Goal: Navigation & Orientation: Understand site structure

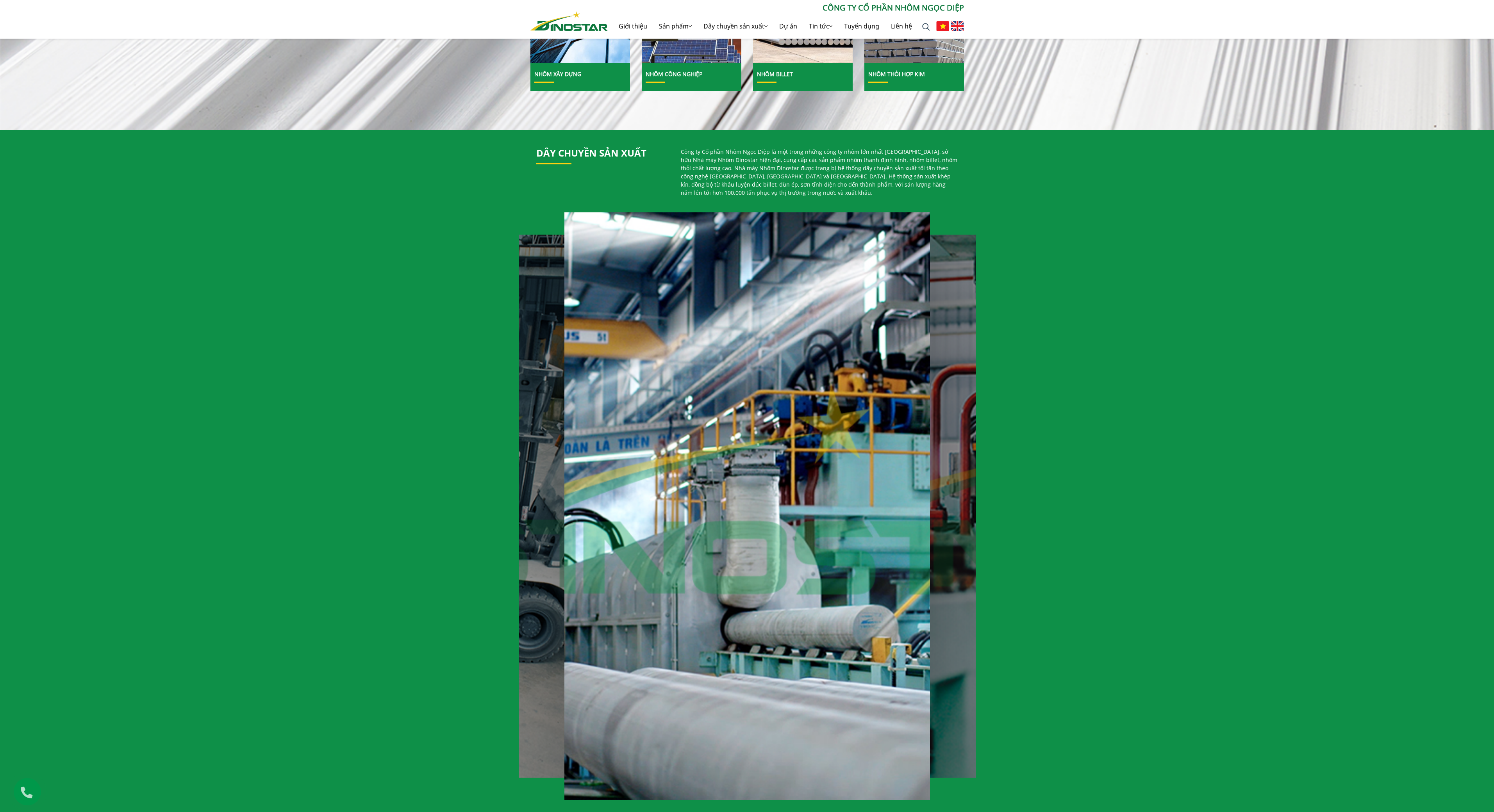
scroll to position [453, 0]
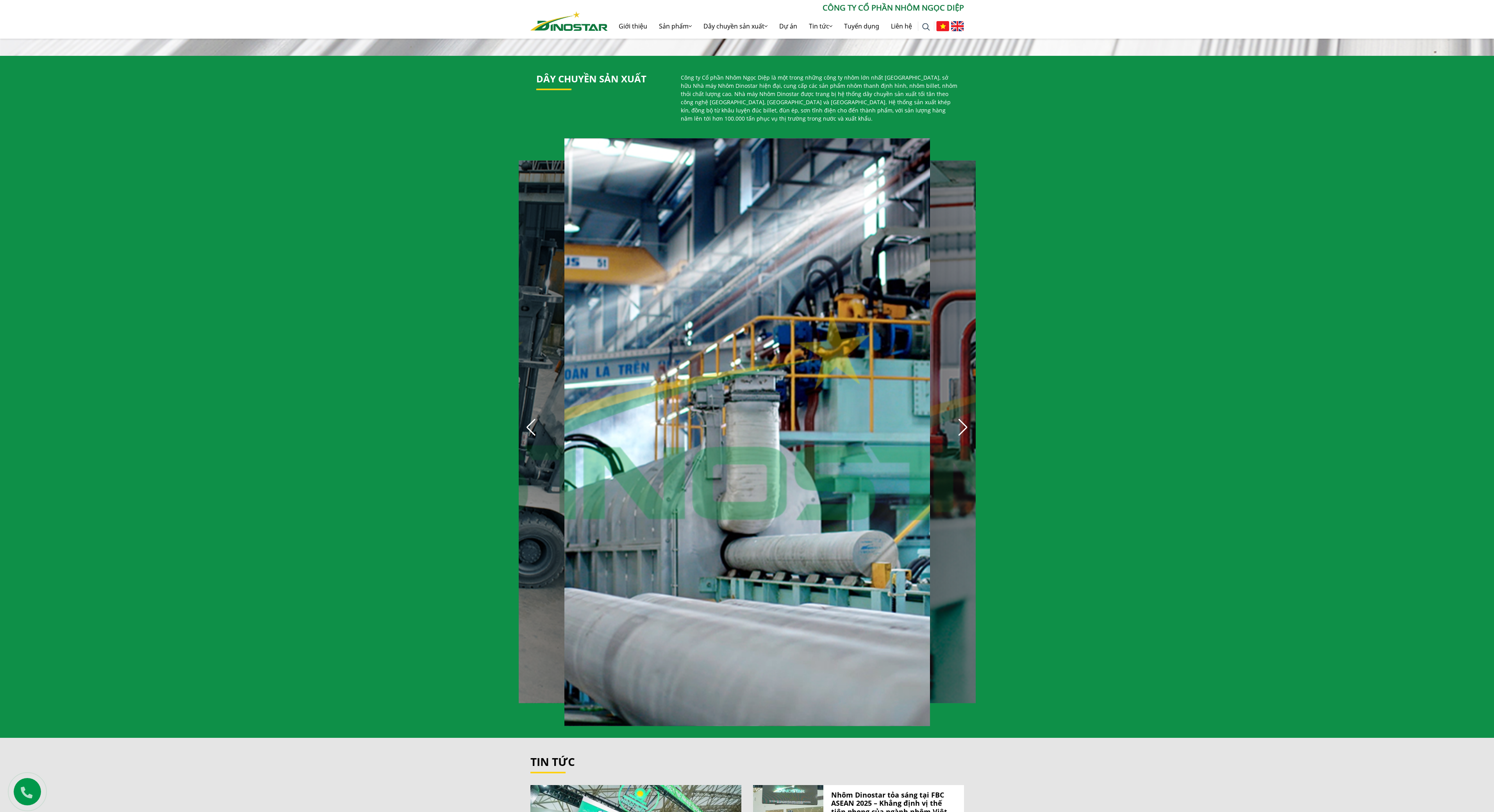
click at [967, 419] on div "Next slide" at bounding box center [963, 427] width 17 height 17
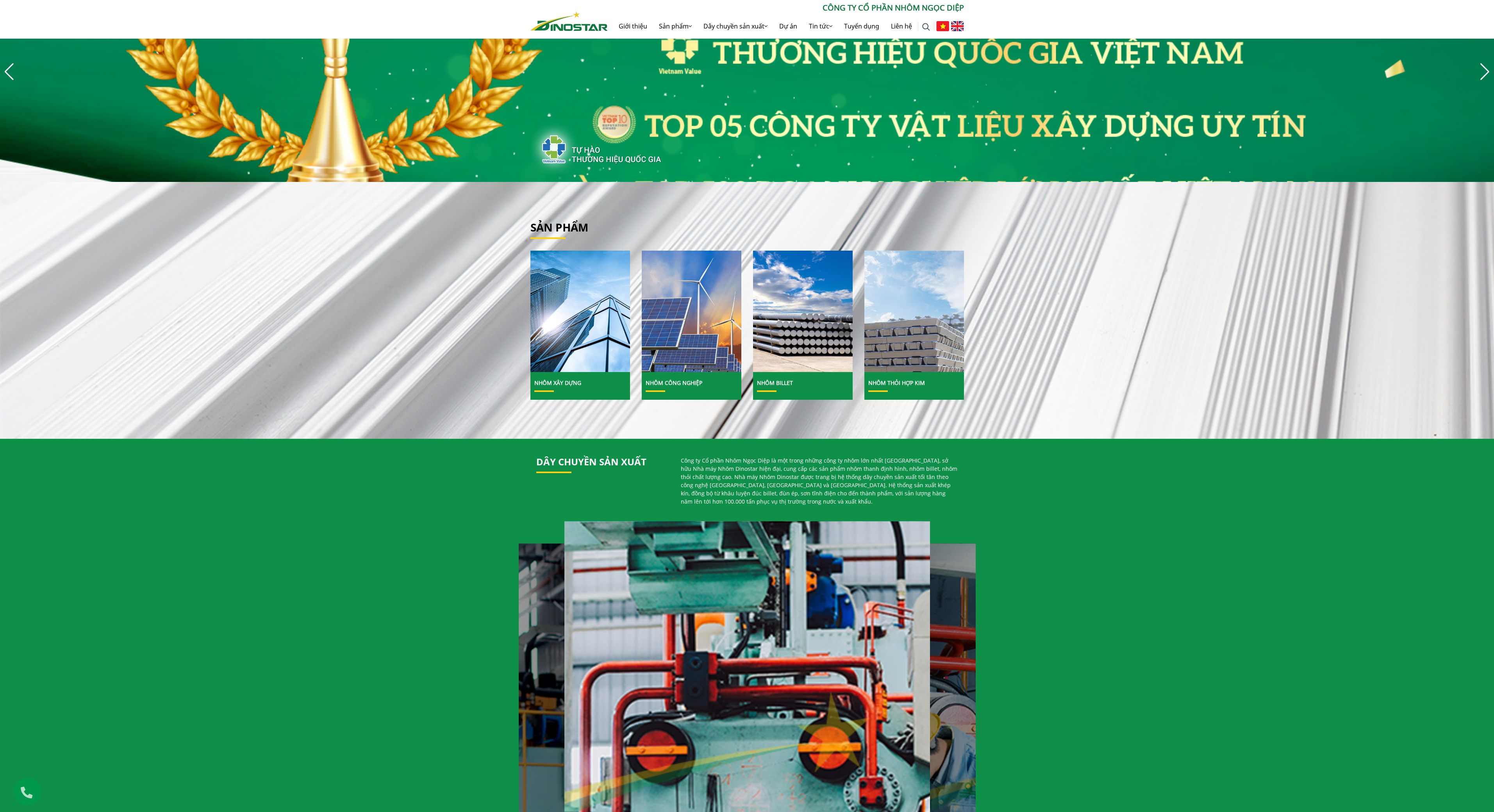
scroll to position [0, 0]
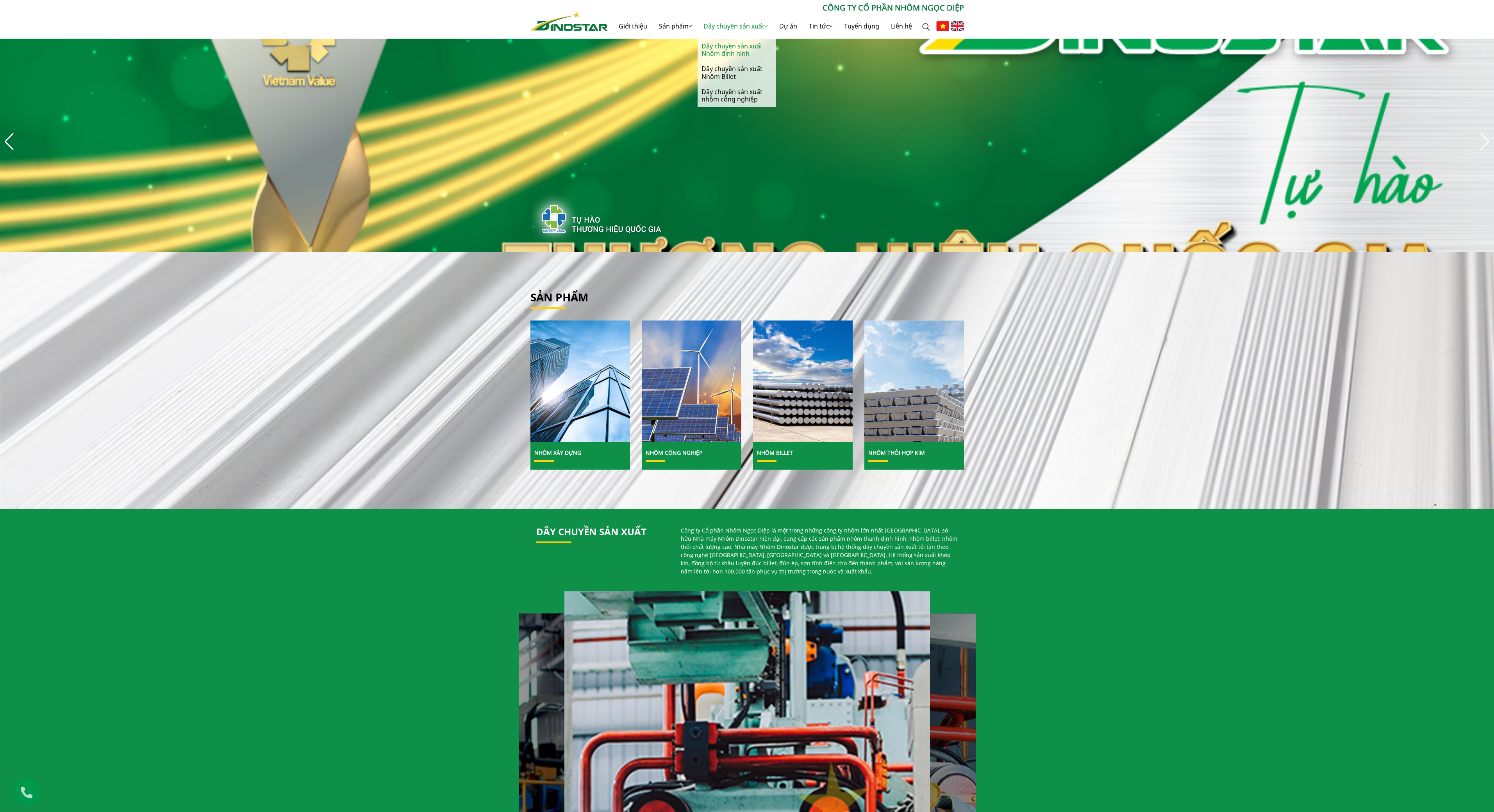
click at [734, 50] on link "Dây chuyền sản xuất Nhôm định hình" at bounding box center [736, 50] width 78 height 22
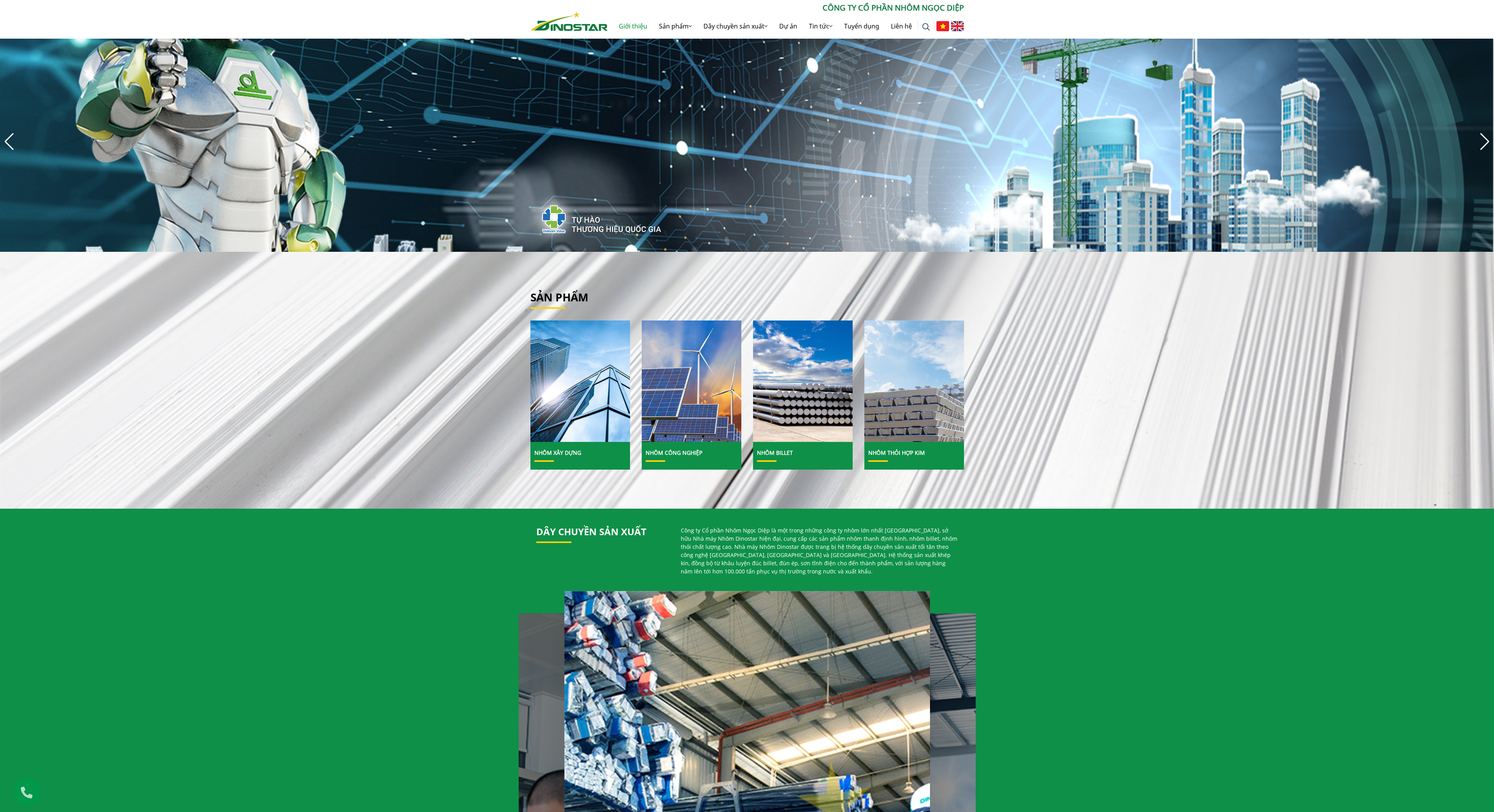
click at [638, 27] on link "Giới thiệu" at bounding box center [633, 26] width 40 height 25
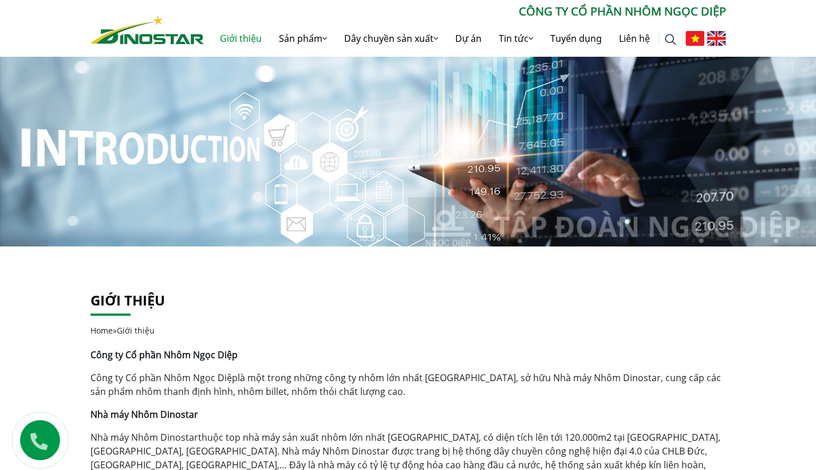
click at [139, 44] on img at bounding box center [146, 29] width 113 height 29
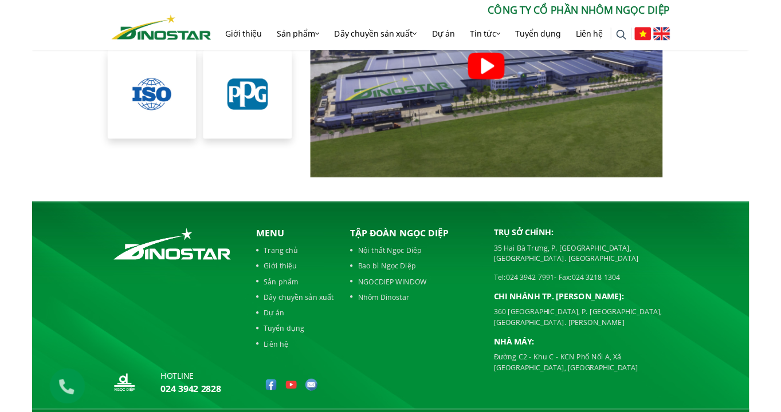
scroll to position [2505, 0]
